Goal: Obtain resource: Obtain resource

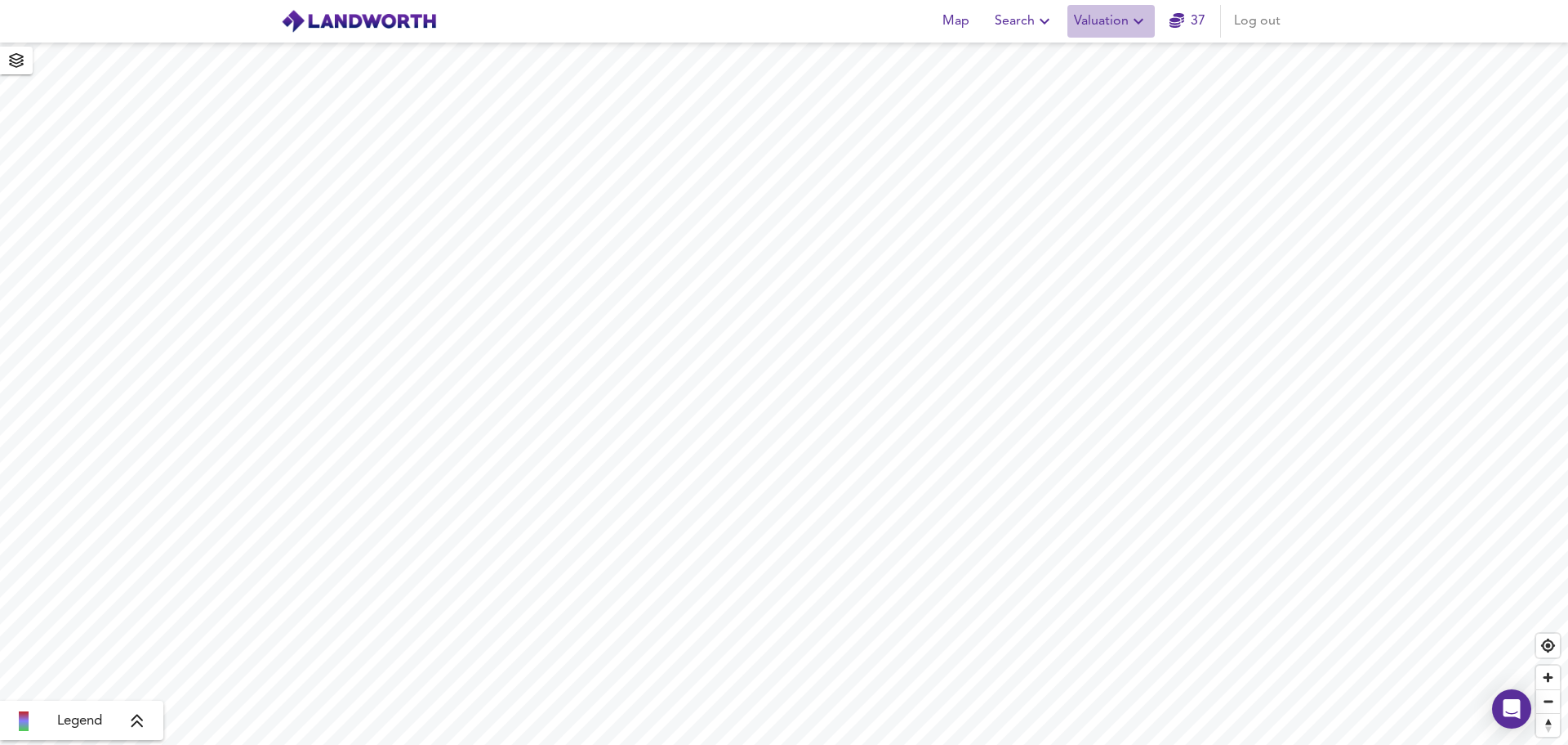
click at [1133, 19] on icon "button" at bounding box center [1139, 22] width 20 height 20
click at [1132, 59] on li "New Valuation Report" at bounding box center [1111, 59] width 195 height 30
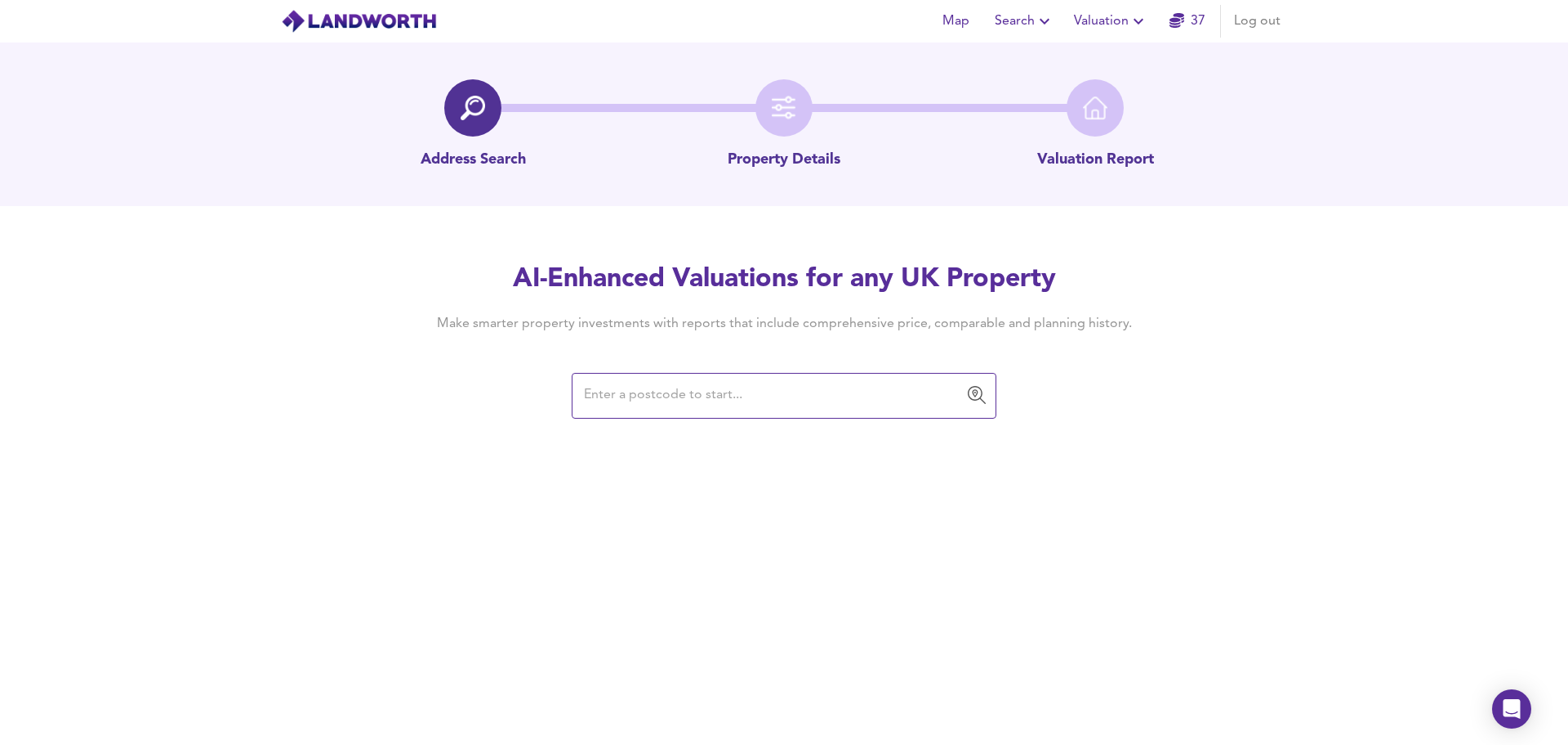
click at [654, 389] on input "text" at bounding box center [771, 396] width 385 height 32
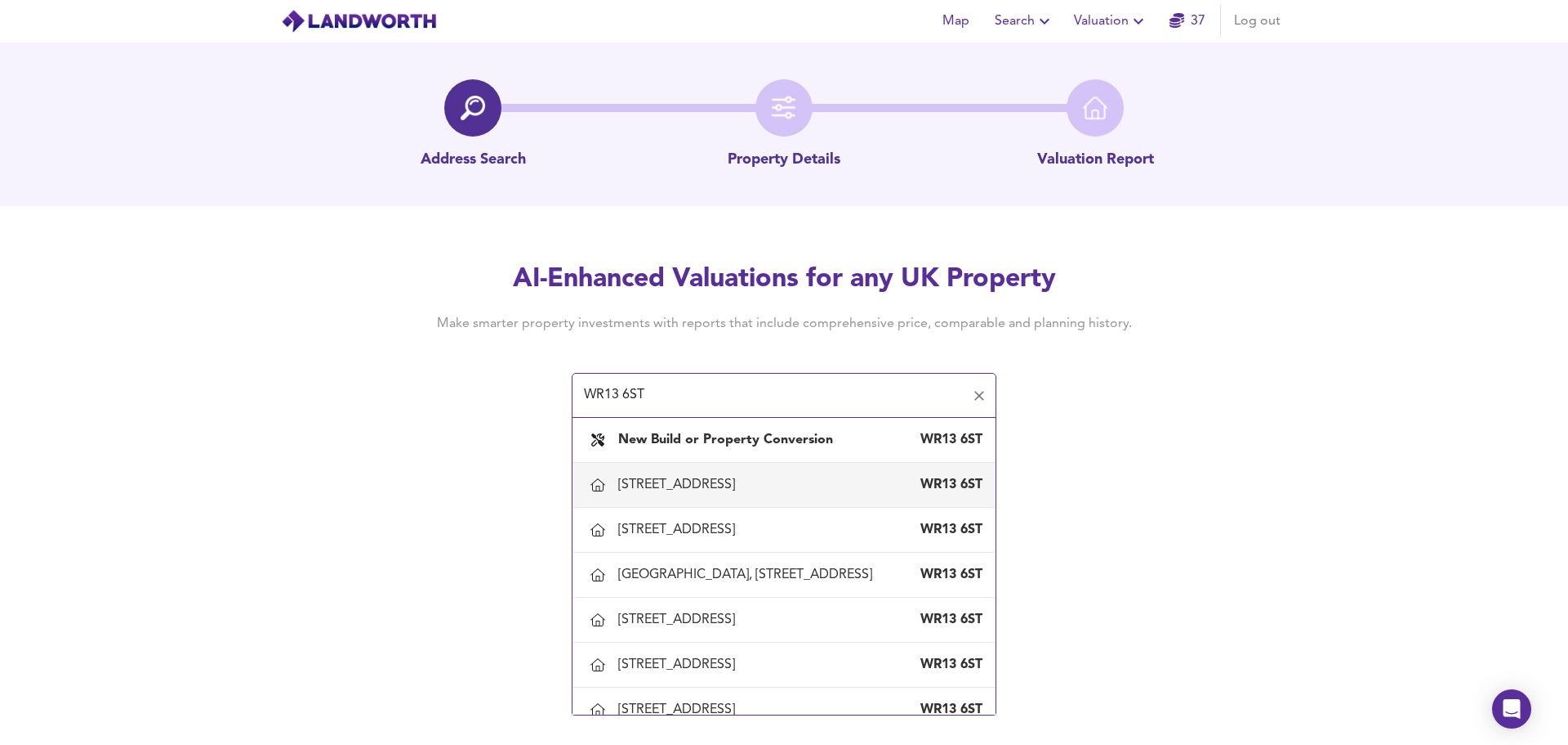
click at [691, 486] on div "[STREET_ADDRESS]" at bounding box center [680, 485] width 123 height 18
type input "[STREET_ADDRESS]"
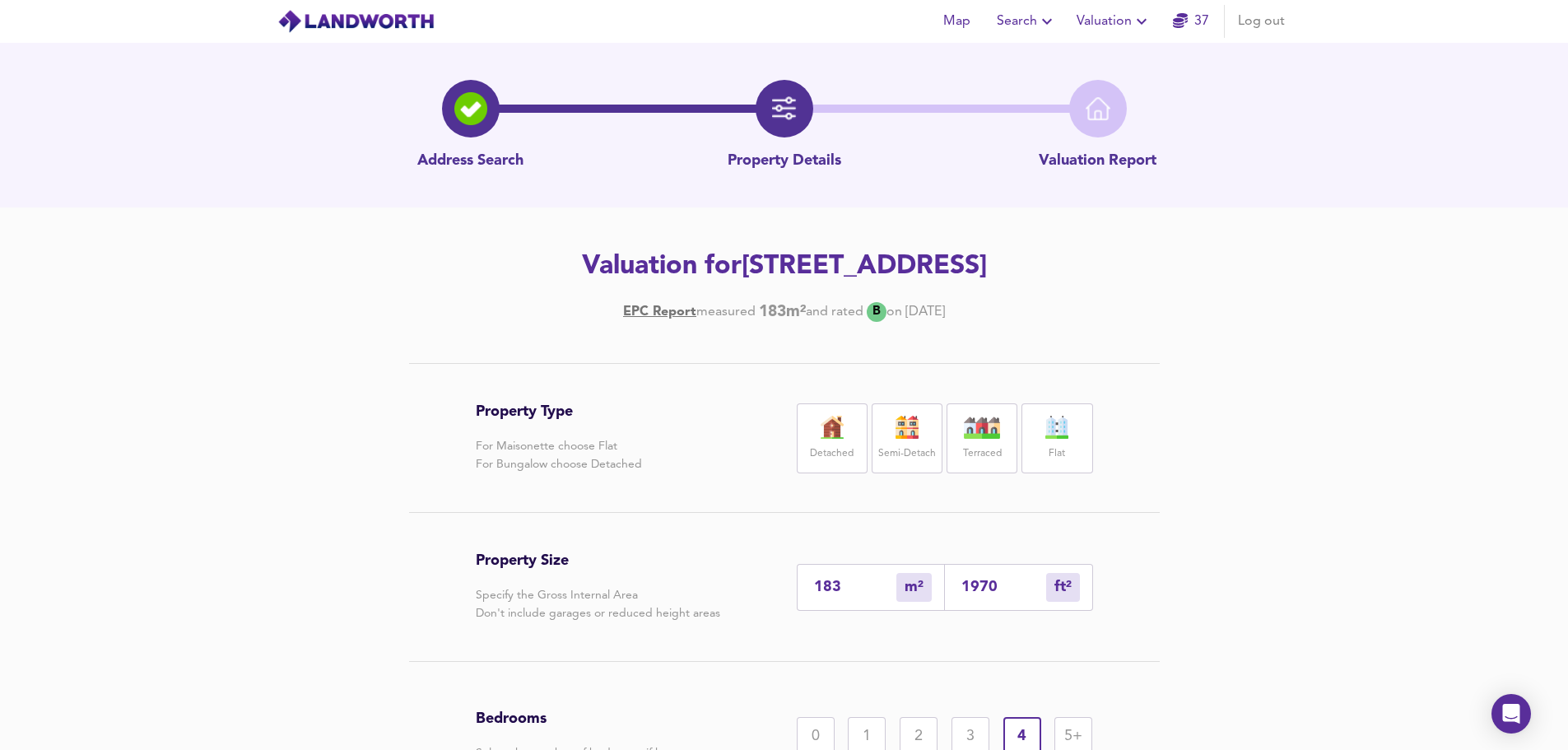
click at [819, 437] on img at bounding box center [832, 427] width 41 height 23
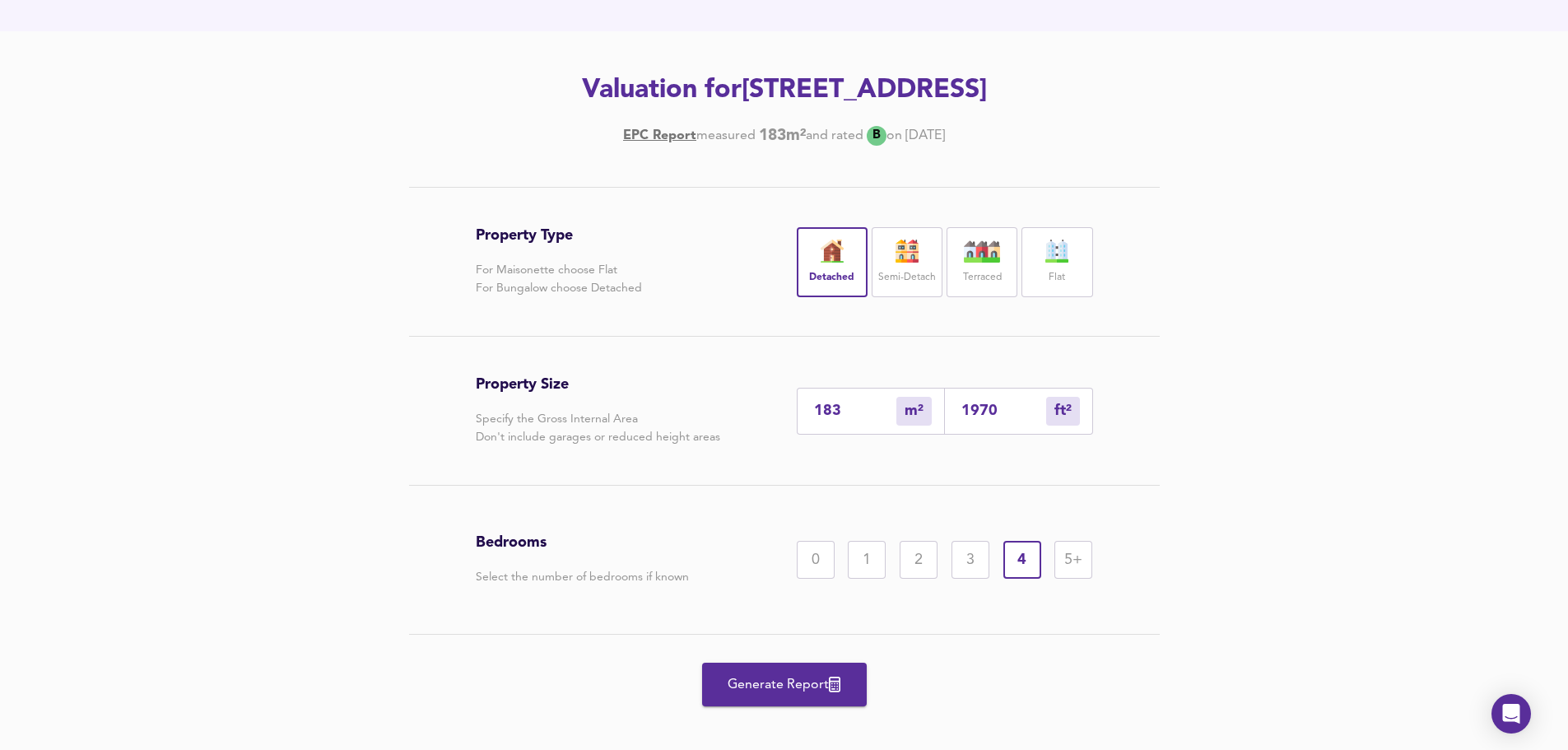
scroll to position [184, 0]
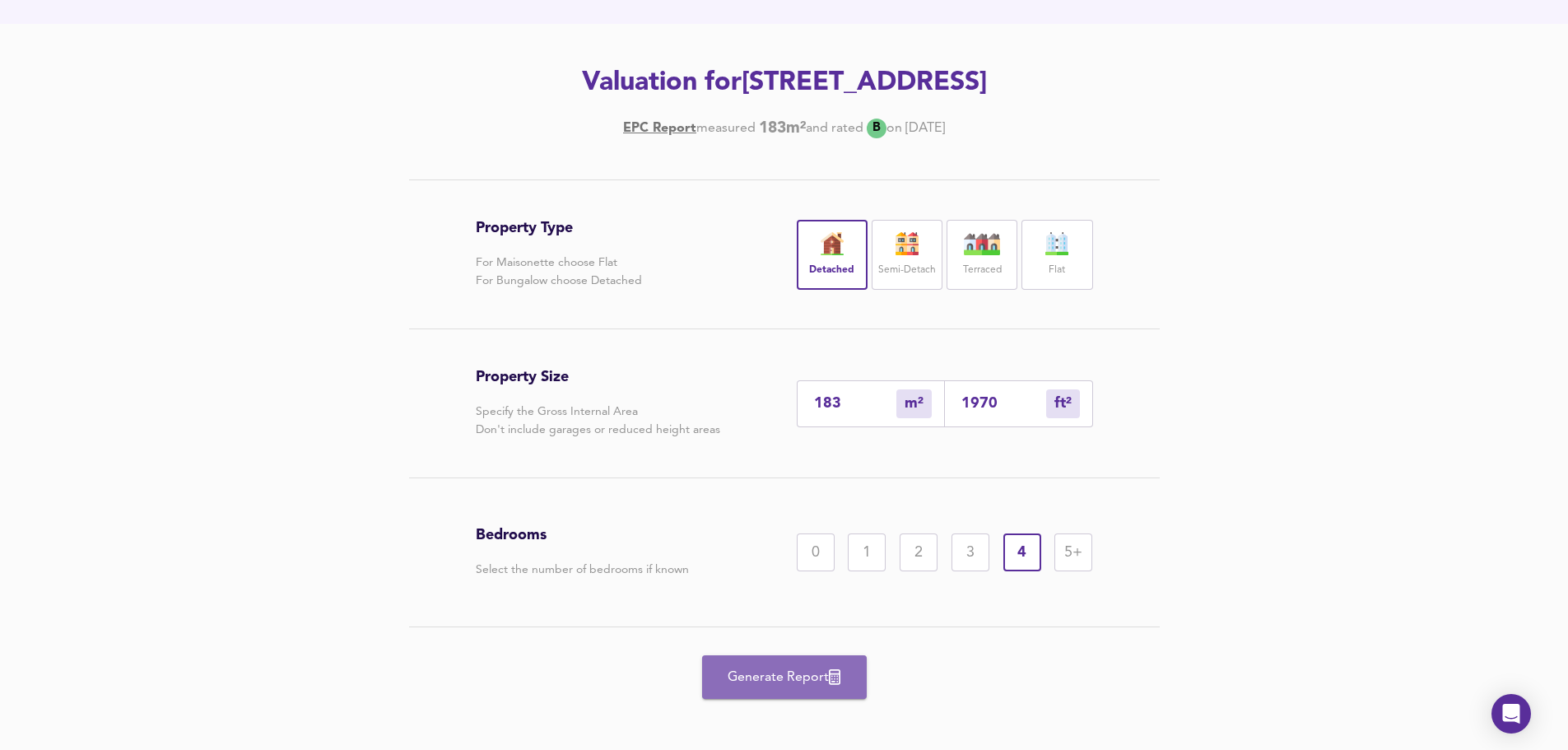
click at [807, 677] on span "Generate Report" at bounding box center [784, 677] width 132 height 23
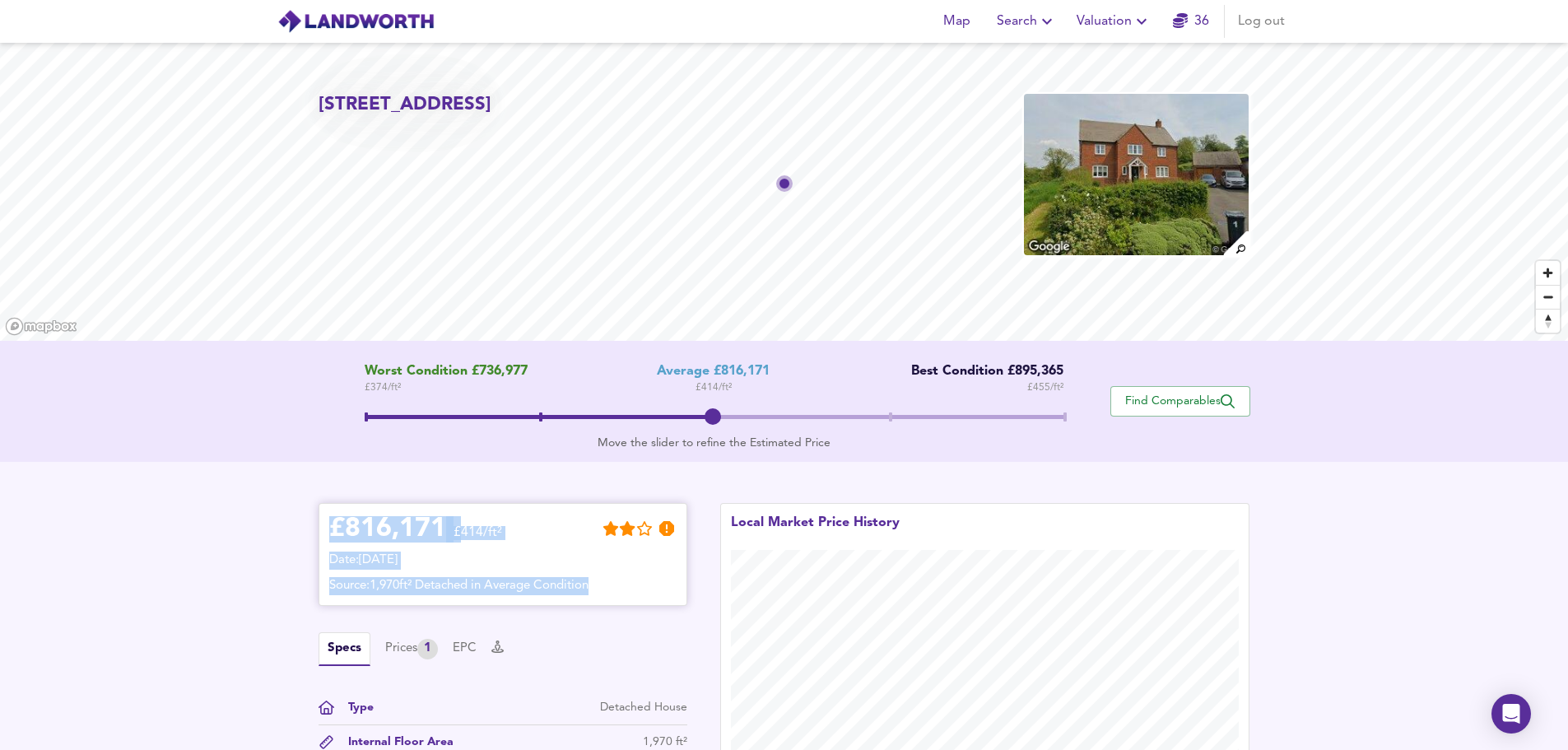
drag, startPoint x: 330, startPoint y: 518, endPoint x: 639, endPoint y: 577, distance: 314.6
click at [639, 577] on div "£ 816,171 £414/ft² Date: [DATE] Source: 1,970ft² Detached in Average Condition" at bounding box center [503, 555] width 347 height 81
copy div "£ 816,171 £414/ft² Date: [DATE] Source: 1,970ft² Detached in Average Condition"
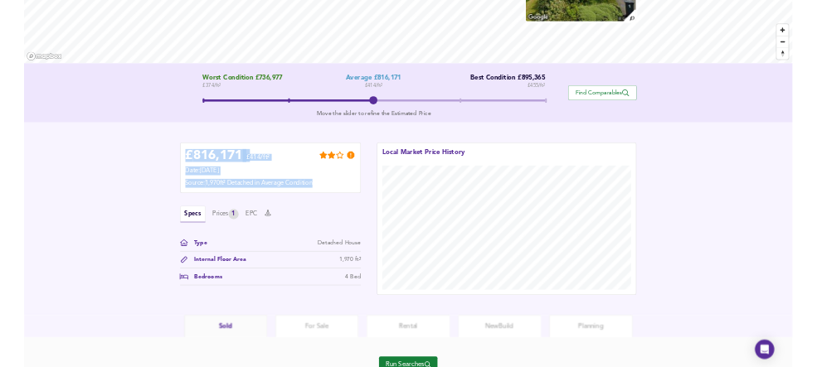
scroll to position [231, 0]
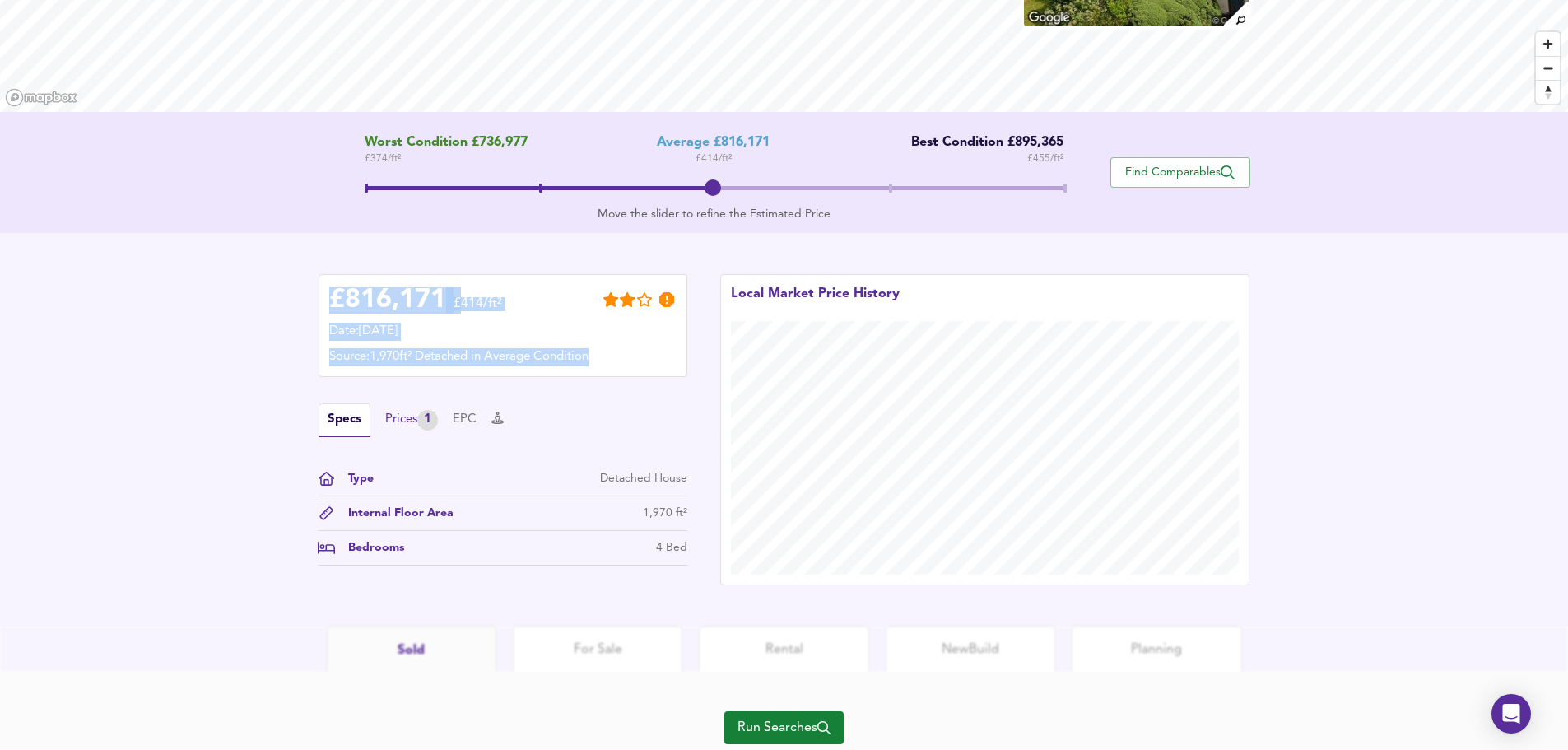
click at [398, 417] on div "Prices 1" at bounding box center [411, 420] width 53 height 21
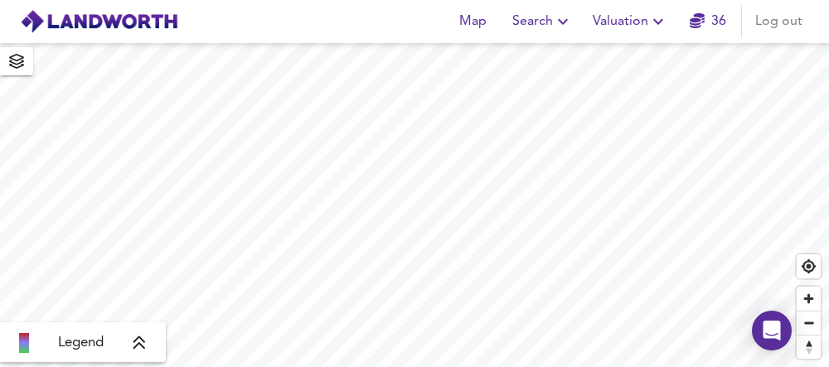
click at [661, 21] on icon "button" at bounding box center [659, 22] width 20 height 20
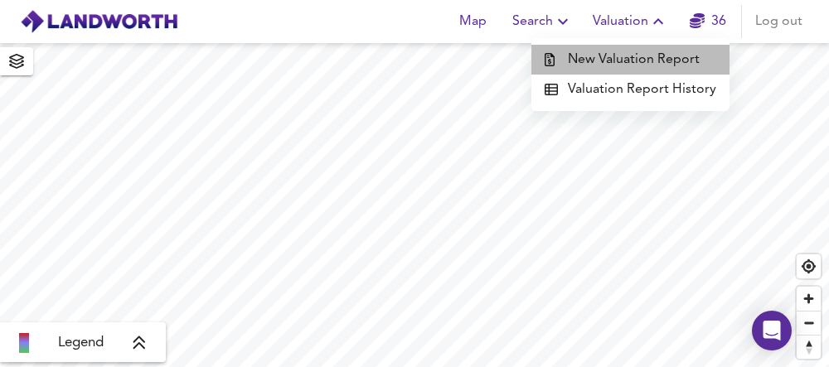
click at [634, 56] on li "New Valuation Report" at bounding box center [631, 60] width 198 height 30
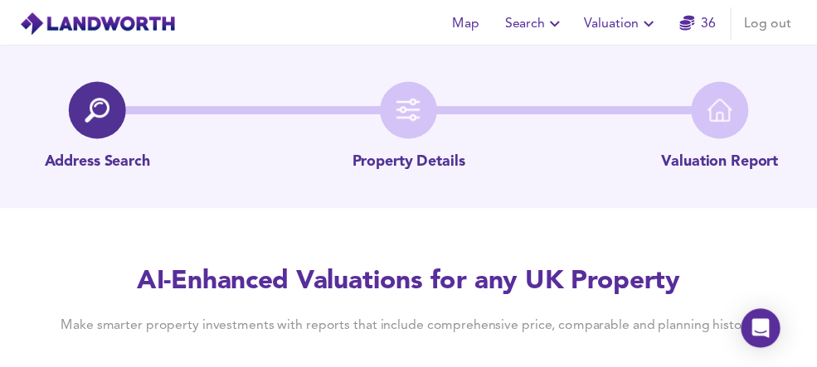
scroll to position [57, 0]
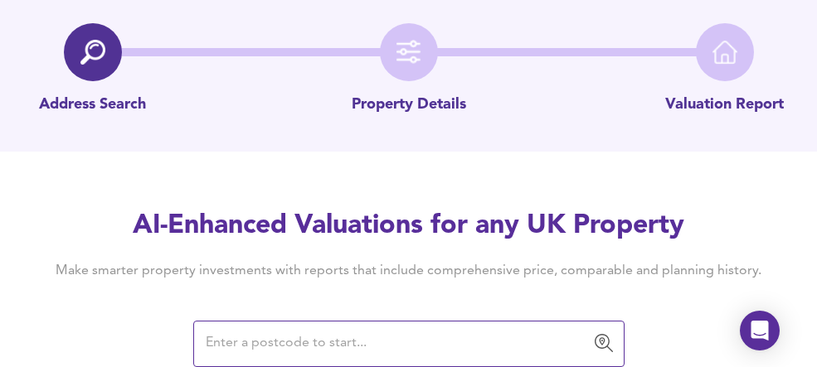
click at [372, 334] on input "text" at bounding box center [396, 344] width 391 height 32
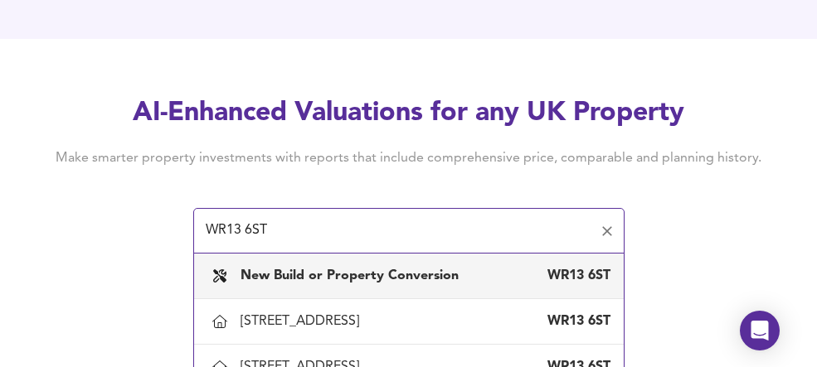
scroll to position [188, 0]
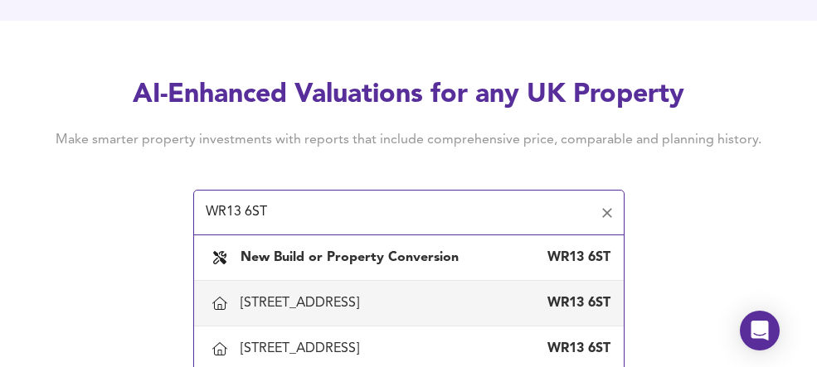
click at [364, 294] on div "1 Merrylegs Close, Welland, Worcestershire WR13 6ST" at bounding box center [408, 303] width 403 height 35
type input "[STREET_ADDRESS]"
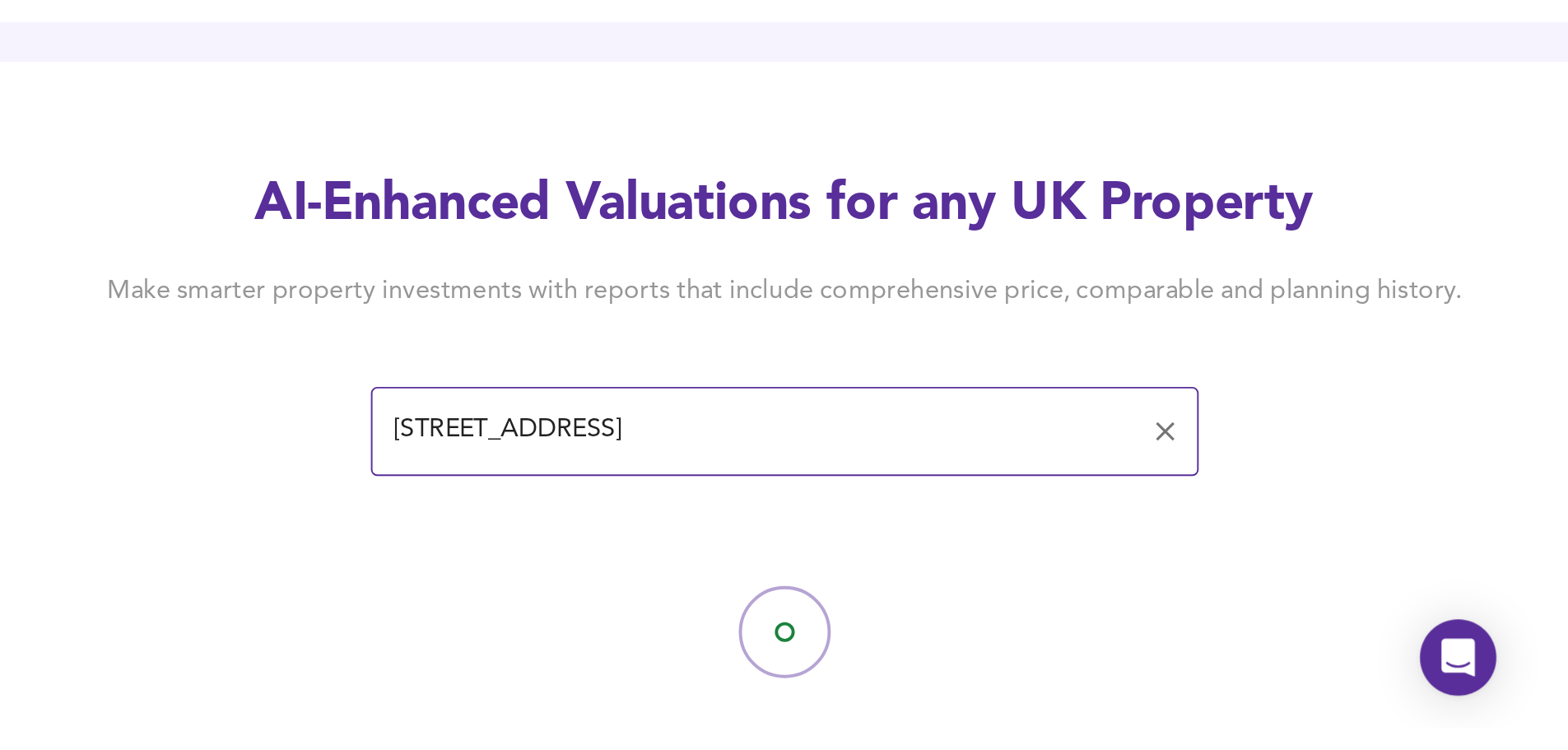
scroll to position [0, 0]
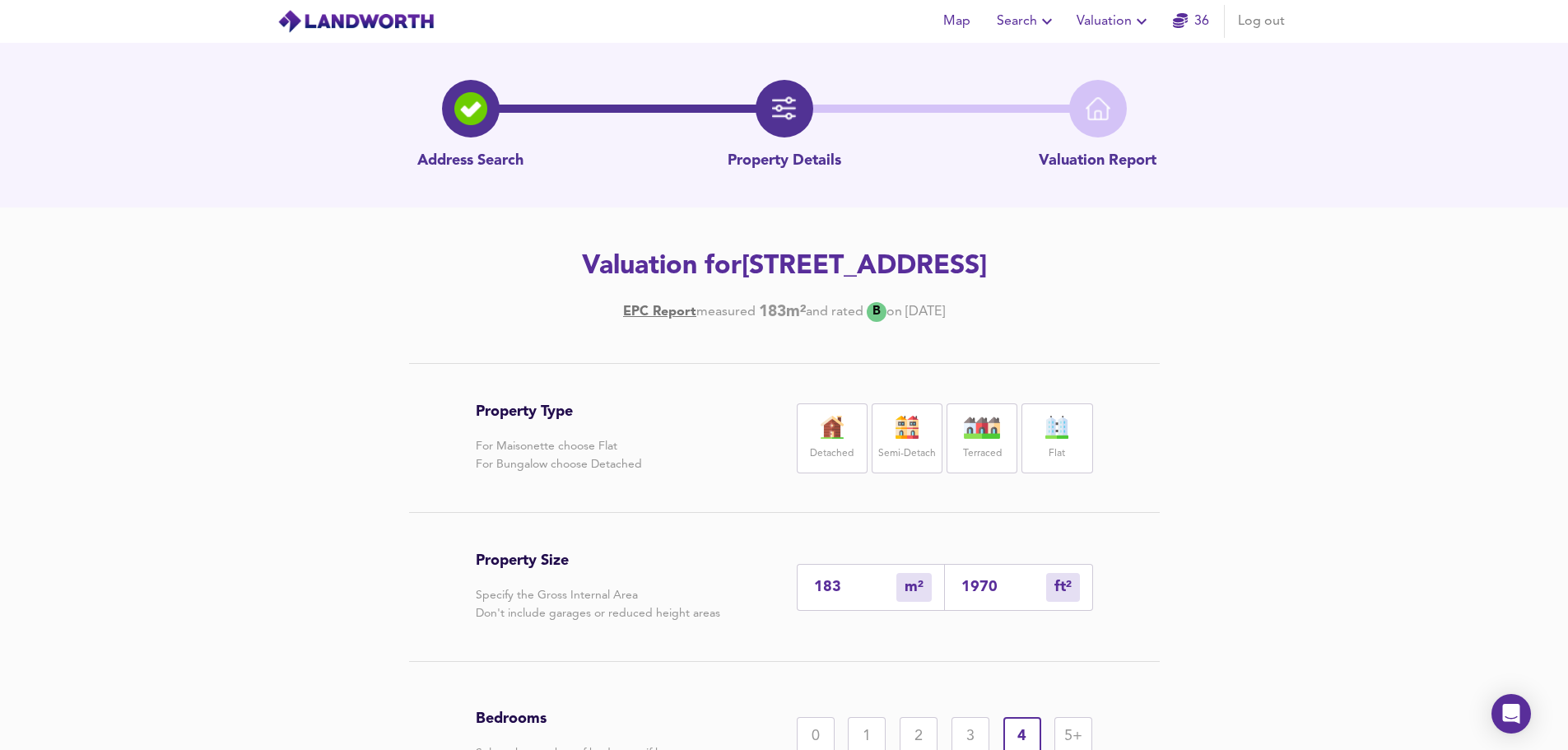
click at [823, 364] on div "Detached" at bounding box center [832, 438] width 70 height 69
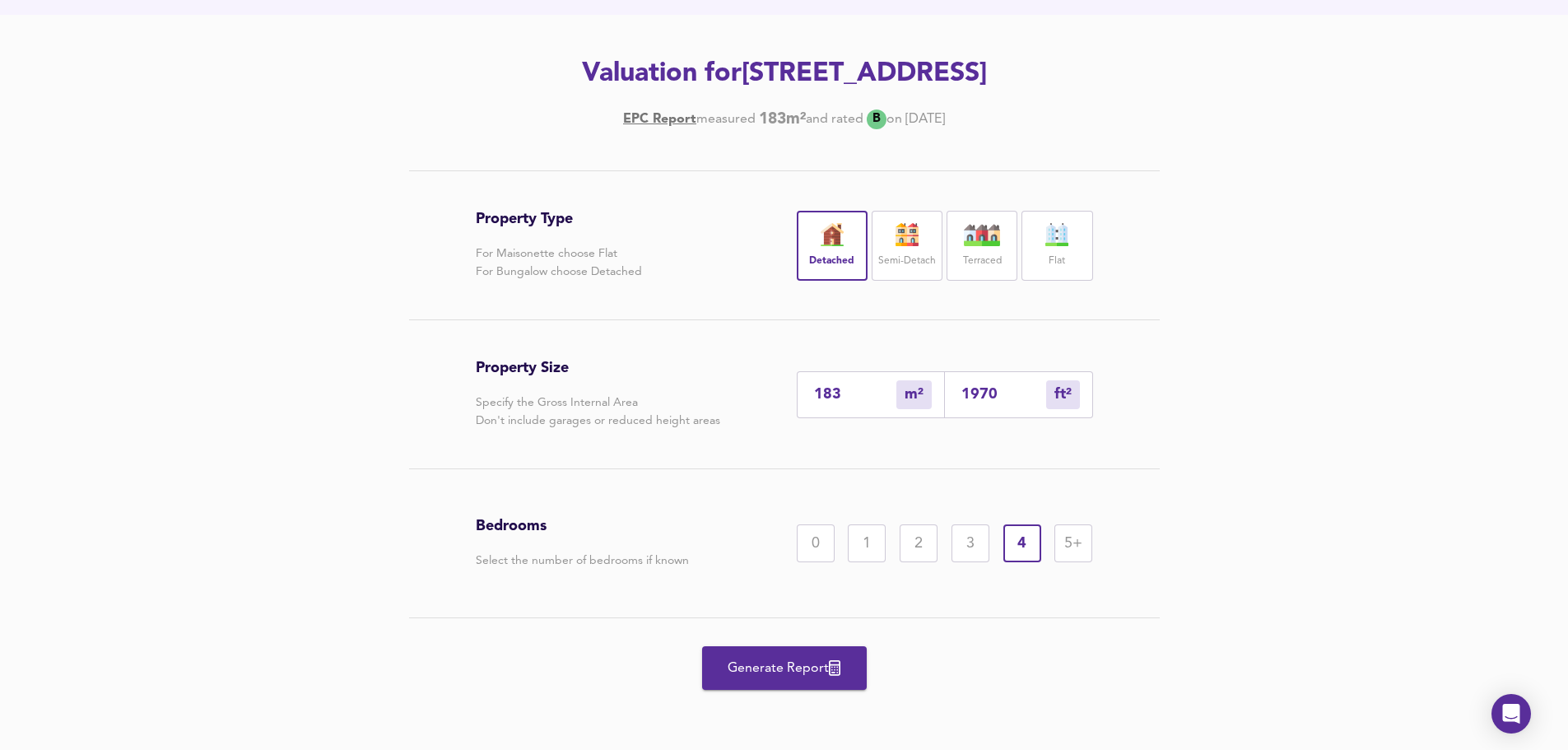
scroll to position [193, 0]
click at [778, 364] on span "Generate Report" at bounding box center [784, 667] width 132 height 23
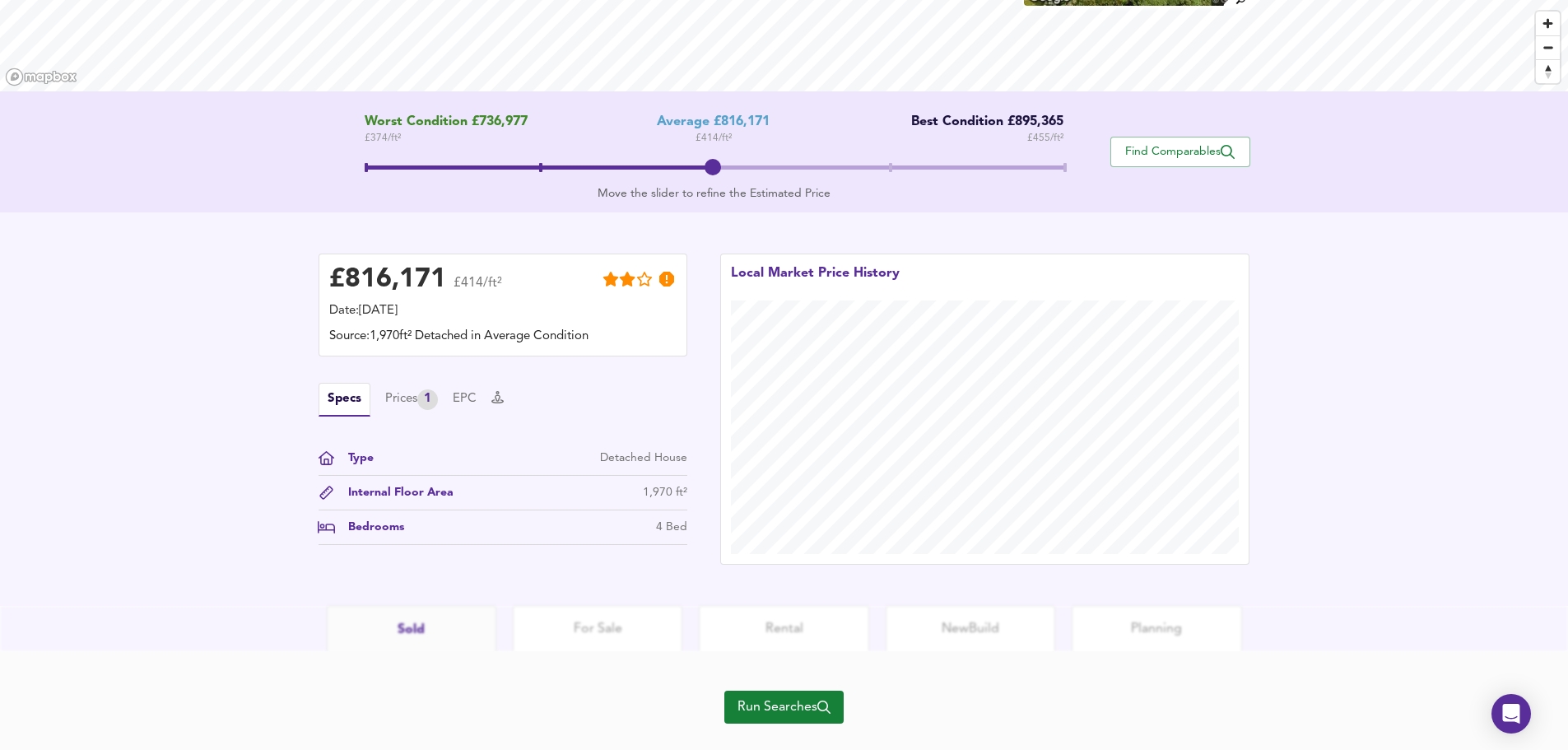
scroll to position [282, 0]
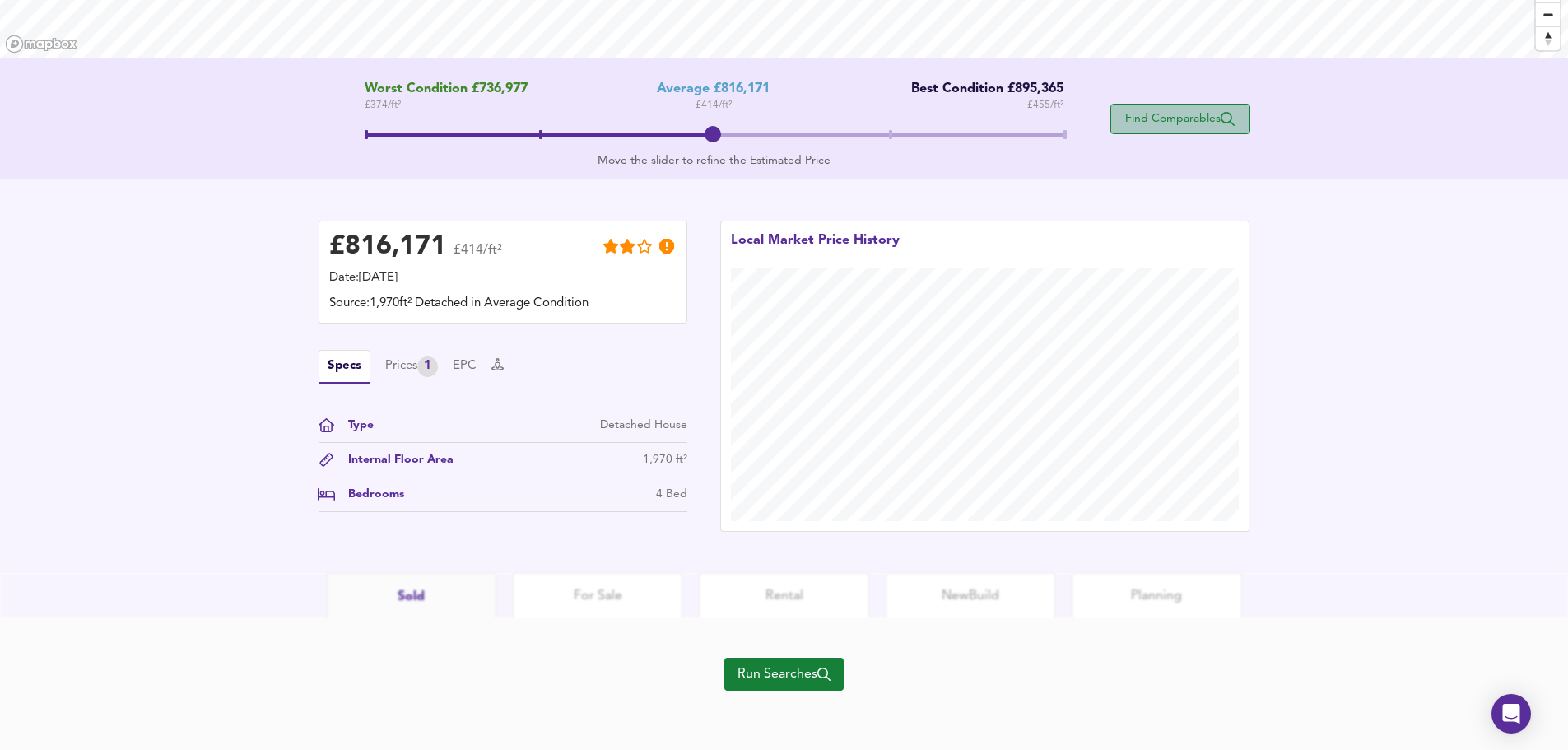
click at [823, 117] on span "Find Comparables" at bounding box center [1180, 119] width 122 height 16
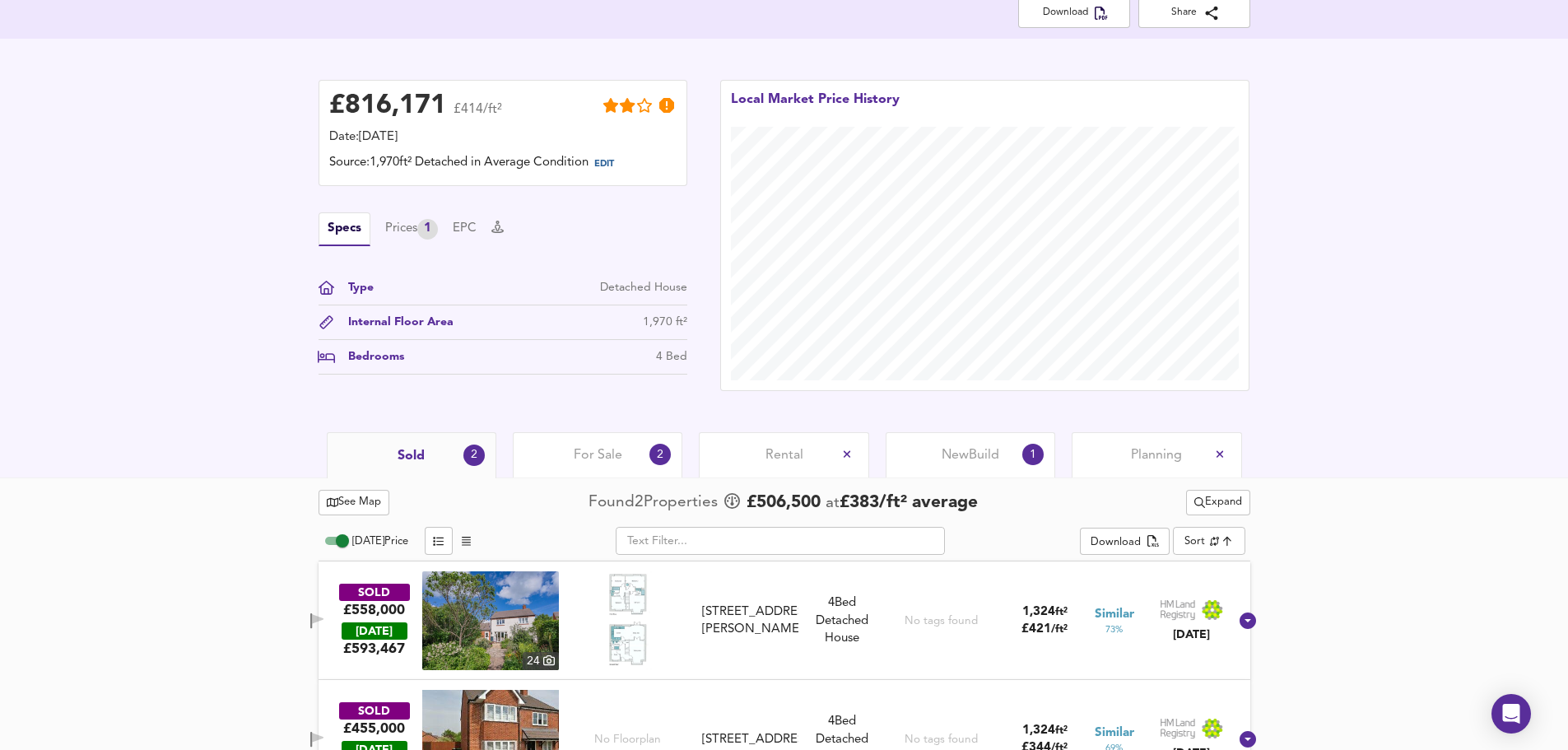
scroll to position [375, 0]
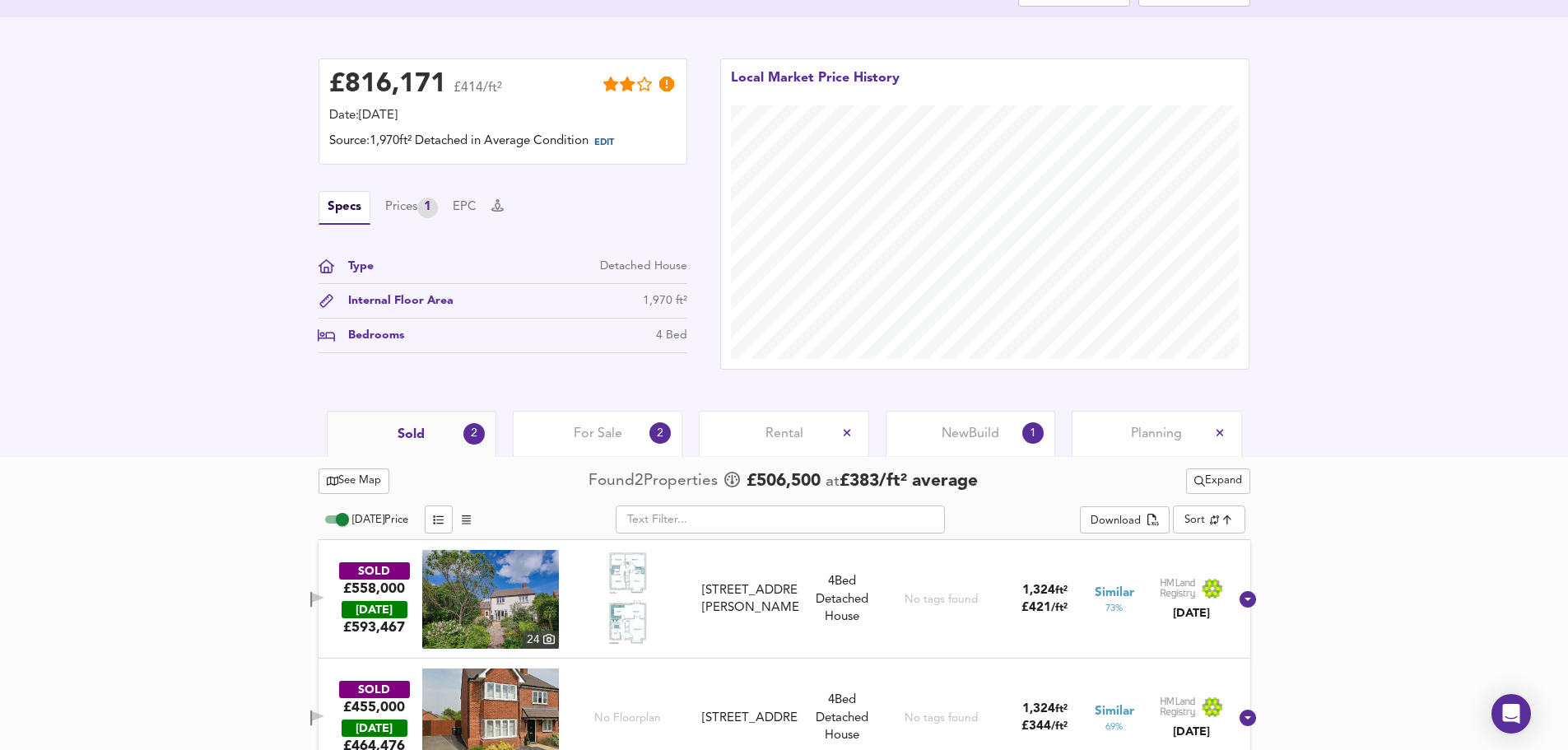
click at [612, 364] on span "For Sale" at bounding box center [597, 434] width 49 height 18
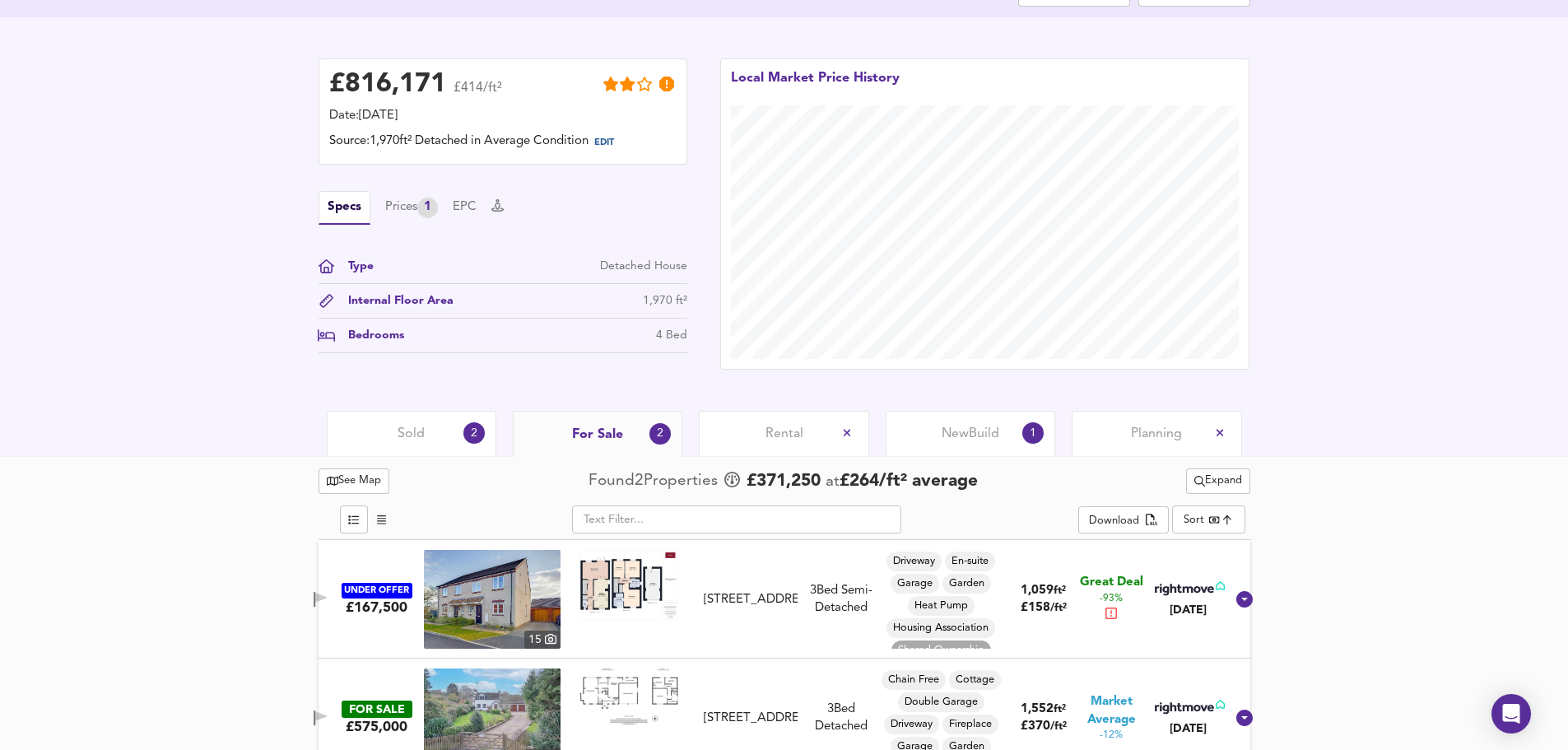
scroll to position [411, 0]
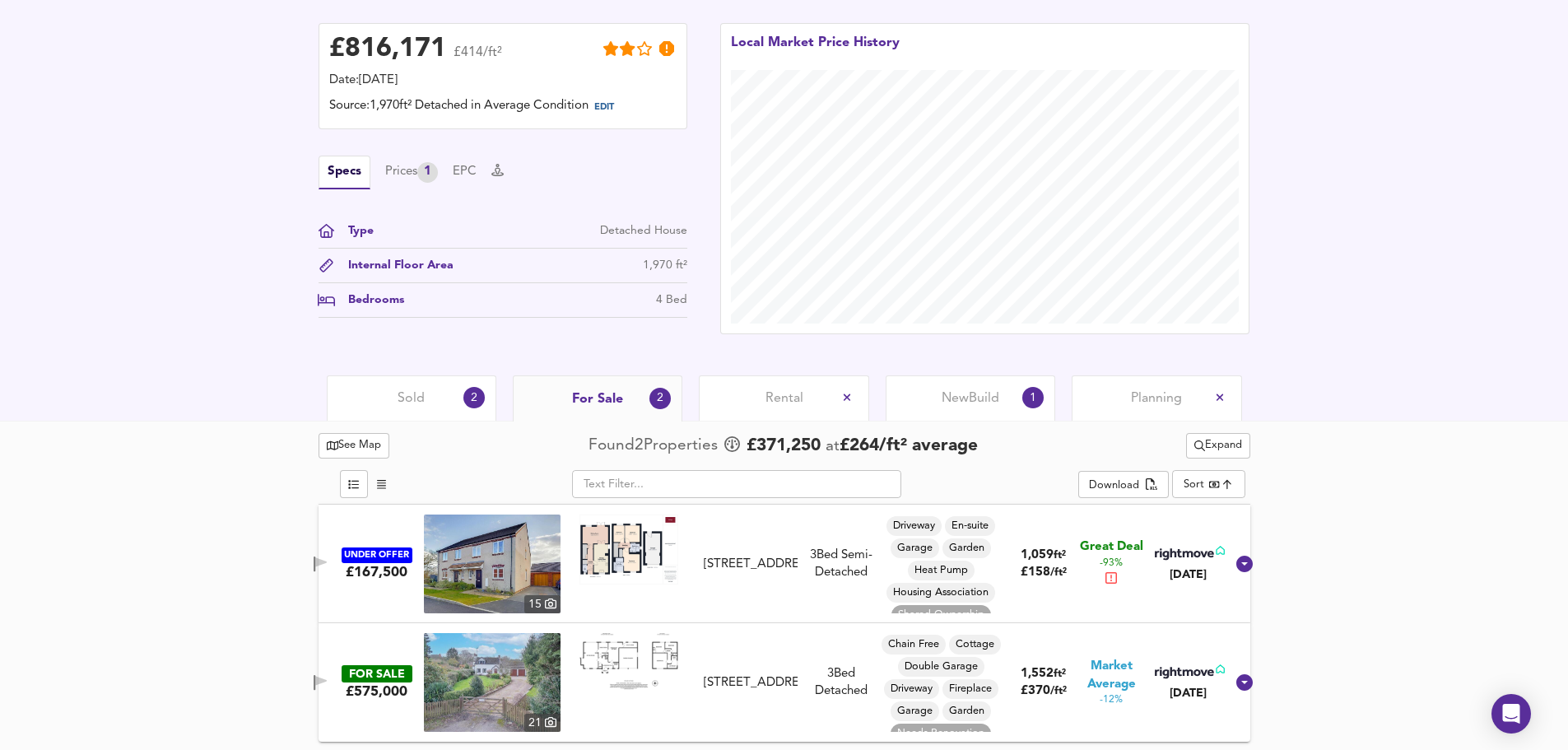
click at [423, 364] on span "Sold" at bounding box center [411, 398] width 27 height 18
